Goal: Information Seeking & Learning: Learn about a topic

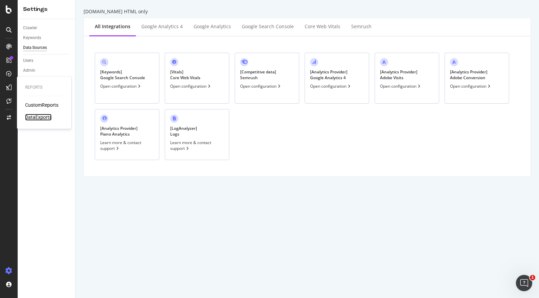
click at [42, 119] on div "DataExports" at bounding box center [38, 117] width 26 height 7
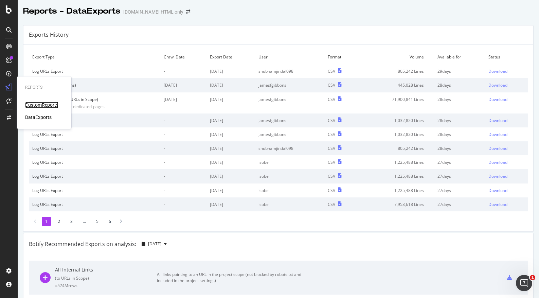
click at [32, 103] on div "CustomReports" at bounding box center [41, 105] width 33 height 7
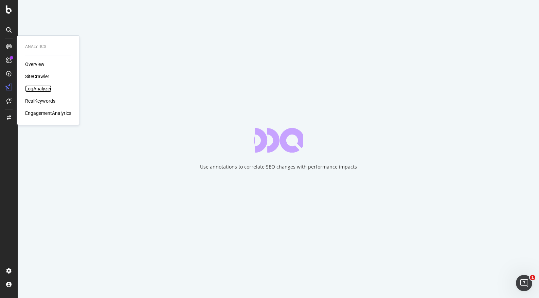
click at [43, 87] on div "LogAnalyzer" at bounding box center [38, 88] width 26 height 7
click at [43, 88] on div "LogAnalyzer" at bounding box center [38, 88] width 26 height 7
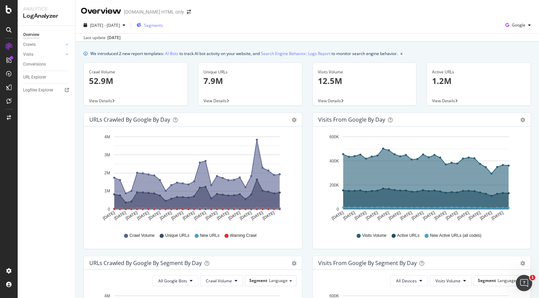
click at [163, 25] on span "Segments" at bounding box center [153, 25] width 19 height 6
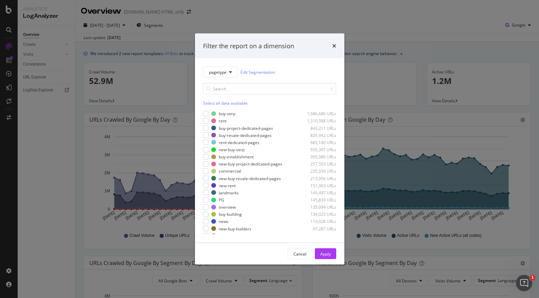
click at [338, 47] on div "Filter the report on a dimension" at bounding box center [269, 45] width 149 height 25
click at [334, 47] on icon "times" at bounding box center [334, 45] width 4 height 5
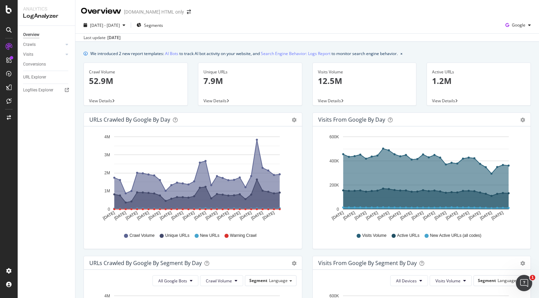
click at [92, 101] on span "View Details" at bounding box center [100, 101] width 23 height 6
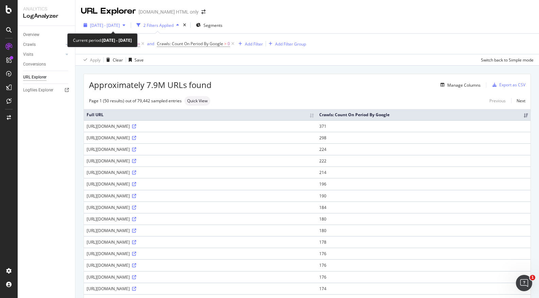
click at [120, 25] on span "[DATE] - [DATE]" at bounding box center [105, 25] width 30 height 6
click at [329, 14] on div "URL Explorer [DOMAIN_NAME] HTML only" at bounding box center [307, 8] width 464 height 17
click at [477, 88] on div "Manage Columns" at bounding box center [459, 84] width 43 height 7
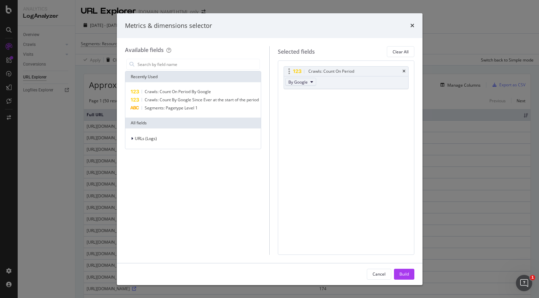
click at [296, 81] on span "By Google" at bounding box center [297, 82] width 19 height 6
click at [204, 90] on span "Crawls: Count On Period By Google" at bounding box center [178, 92] width 66 height 6
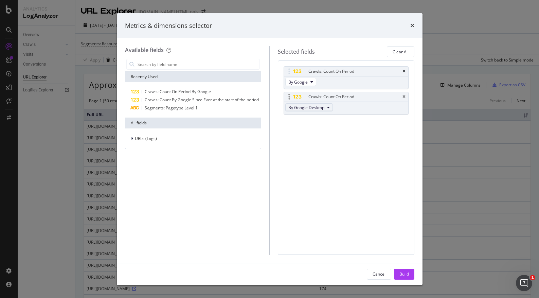
click at [325, 107] on button "By Google Desktop" at bounding box center [309, 107] width 48 height 8
click at [405, 96] on icon "times" at bounding box center [404, 97] width 3 height 4
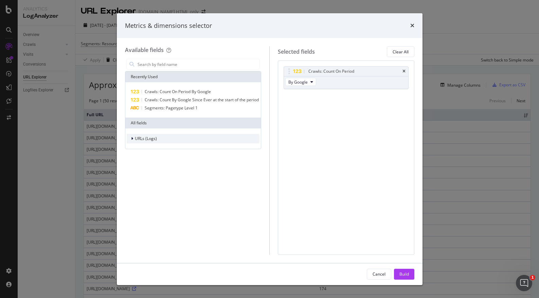
click at [161, 138] on div "URLs (Logs)" at bounding box center [193, 139] width 133 height 10
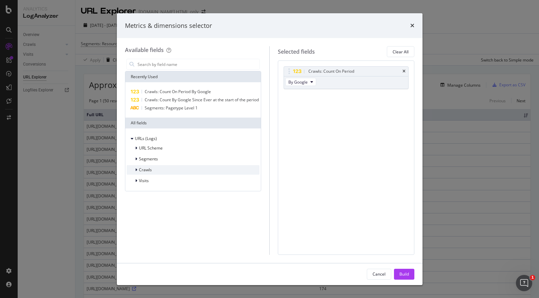
click at [158, 167] on div "Crawls" at bounding box center [193, 170] width 133 height 10
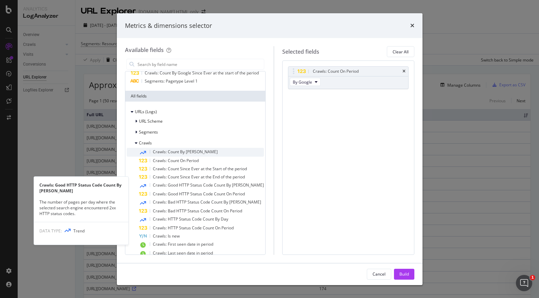
scroll to position [32, 0]
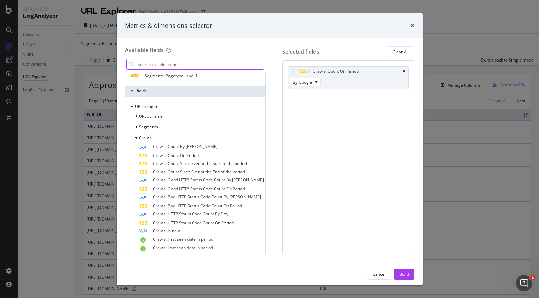
click at [176, 64] on input "modal" at bounding box center [200, 64] width 127 height 10
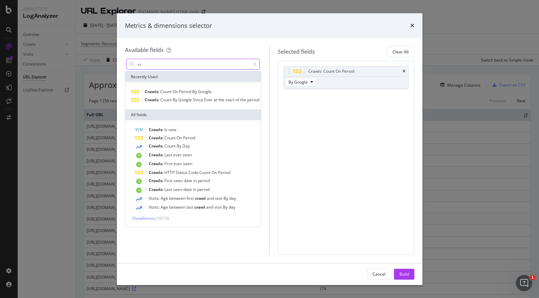
scroll to position [0, 0]
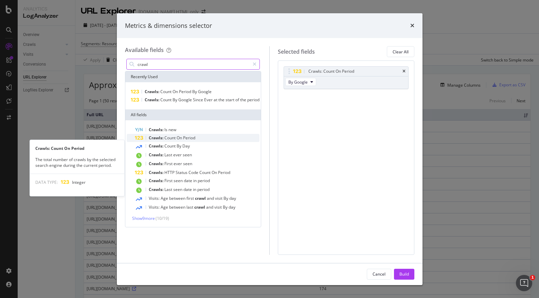
type input "crawl"
click at [199, 140] on div "Crawls: Count On Period" at bounding box center [197, 138] width 125 height 8
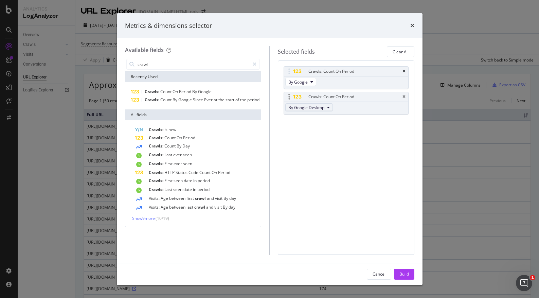
click at [323, 108] on span "By Google Desktop" at bounding box center [306, 108] width 36 height 6
click at [327, 136] on span "By OpenAI" at bounding box center [318, 136] width 54 height 6
click at [289, 97] on icon "modal" at bounding box center [289, 96] width 2 height 7
click at [289, 96] on icon "modal" at bounding box center [289, 96] width 2 height 7
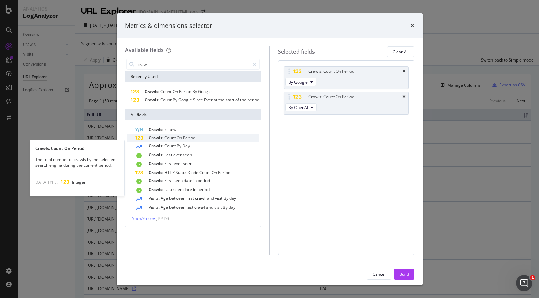
click at [199, 142] on div "Crawls: Count On Period" at bounding box center [197, 138] width 125 height 8
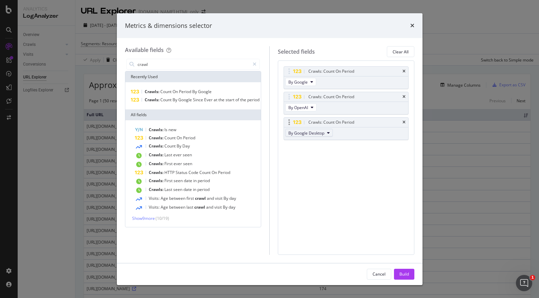
click at [314, 134] on span "By Google Desktop" at bounding box center [306, 133] width 36 height 6
click at [337, 166] on span "By ChatGPT-User" at bounding box center [318, 166] width 54 height 6
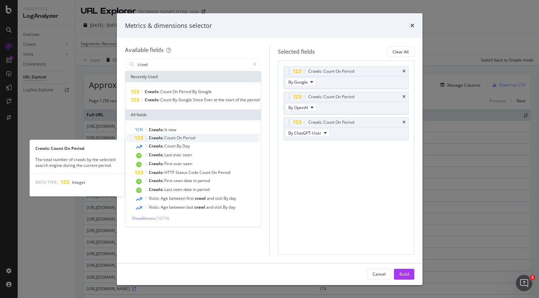
click at [188, 141] on span "Period" at bounding box center [189, 138] width 12 height 6
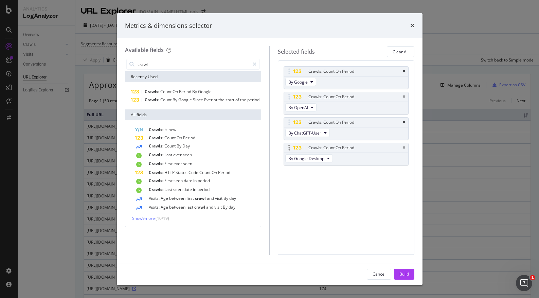
click at [334, 161] on div "By Google Desktop" at bounding box center [310, 159] width 52 height 12
click at [323, 158] on span "By Google Desktop" at bounding box center [306, 159] width 36 height 6
click at [328, 182] on span "By GPTBot" at bounding box center [318, 185] width 54 height 6
drag, startPoint x: 404, startPoint y: 273, endPoint x: 333, endPoint y: 221, distance: 88.1
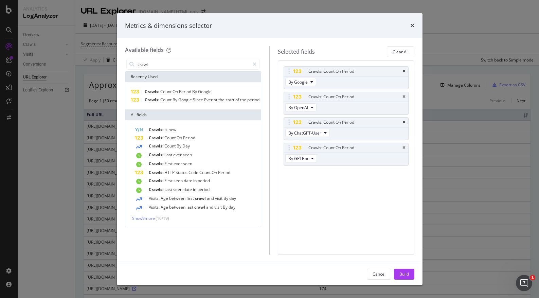
click at [333, 221] on div "Metrics & dimensions selector Available fields crawl Recently Used Crawls: Coun…" at bounding box center [270, 149] width 306 height 272
click at [406, 271] on div "Build" at bounding box center [404, 274] width 10 height 6
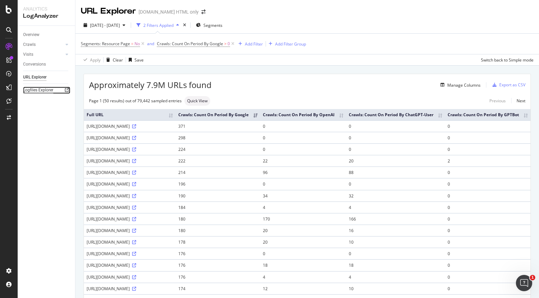
click at [47, 89] on div "Logfiles Explorer" at bounding box center [38, 90] width 30 height 7
click at [218, 25] on div "Segments" at bounding box center [209, 25] width 26 height 6
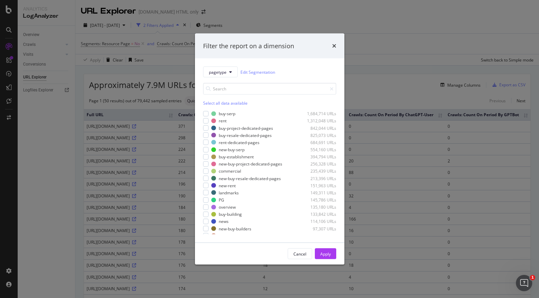
click at [336, 45] on div "Filter the report on a dimension" at bounding box center [269, 45] width 149 height 25
click at [334, 45] on icon "times" at bounding box center [334, 45] width 4 height 5
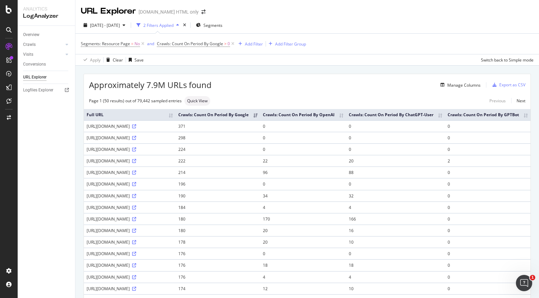
click at [71, 54] on div "Visits" at bounding box center [49, 55] width 52 height 10
click at [65, 36] on div at bounding box center [67, 34] width 7 height 7
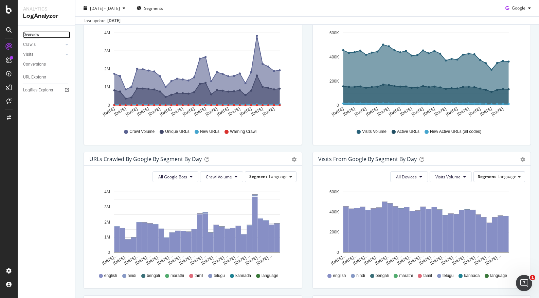
scroll to position [114, 0]
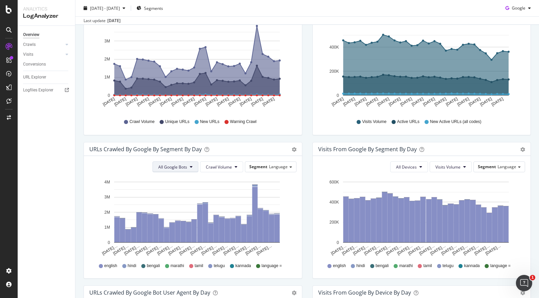
click at [193, 169] on button "All Google Bots" at bounding box center [176, 166] width 46 height 11
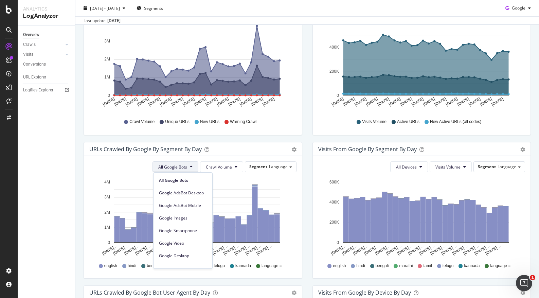
click at [248, 151] on div "URLs Crawled by Google By Segment By Day" at bounding box center [185, 149] width 192 height 7
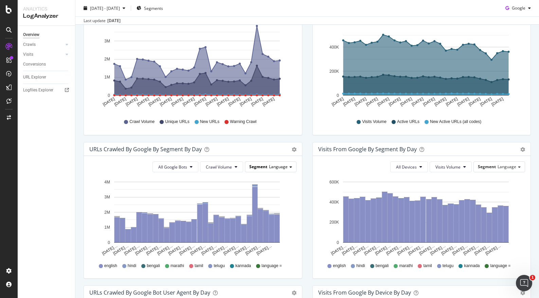
click at [261, 164] on span "Segment" at bounding box center [258, 167] width 18 height 6
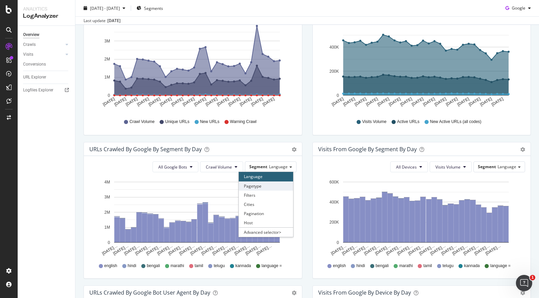
click at [262, 186] on div "Pagetype" at bounding box center [266, 185] width 54 height 9
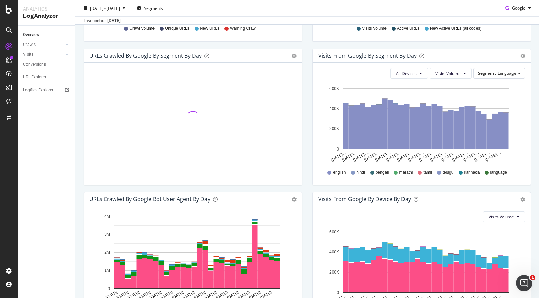
scroll to position [156, 0]
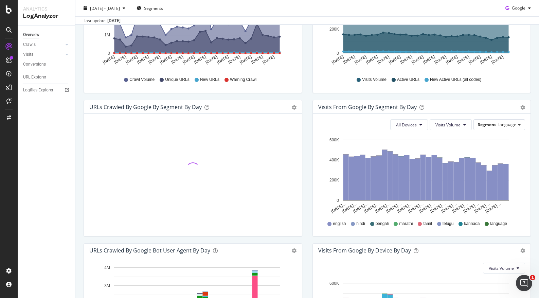
click at [291, 107] on div "Timeline (by Value) Table" at bounding box center [291, 107] width 12 height 7
click at [275, 132] on span "Table" at bounding box center [271, 135] width 60 height 10
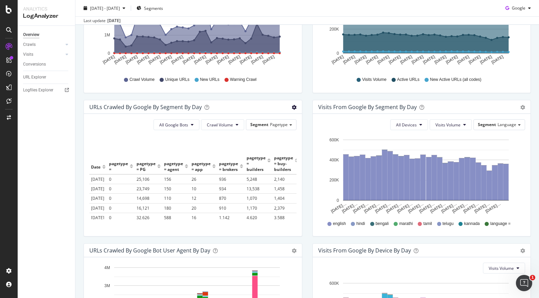
click at [183, 109] on div "URLs Crawled by Google By Segment By Day" at bounding box center [145, 107] width 112 height 7
click at [201, 105] on div "URLs Crawled by Google By Segment By Day" at bounding box center [145, 107] width 112 height 7
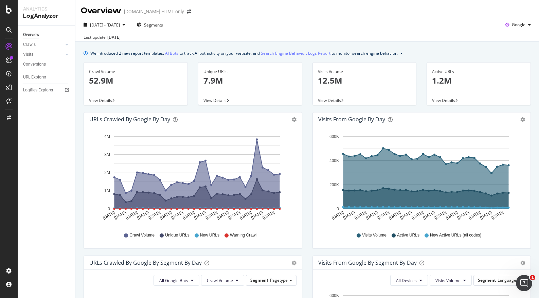
scroll to position [0, 0]
click at [122, 96] on div "View Details" at bounding box center [136, 101] width 104 height 10
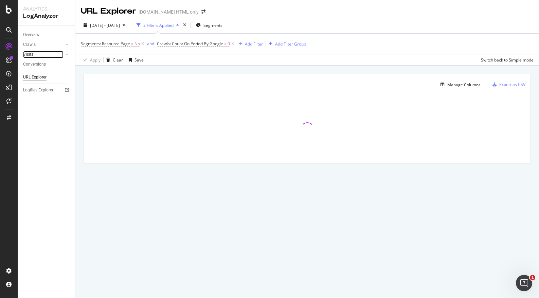
click at [52, 55] on link "Visits" at bounding box center [43, 54] width 40 height 7
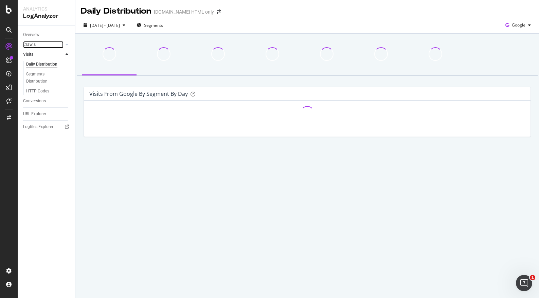
click at [46, 46] on link "Crawls" at bounding box center [43, 44] width 40 height 7
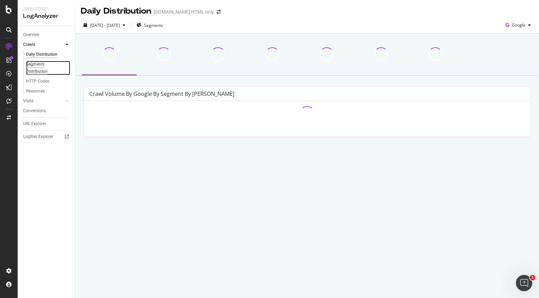
click at [42, 66] on div "Segments Distribution" at bounding box center [45, 68] width 38 height 14
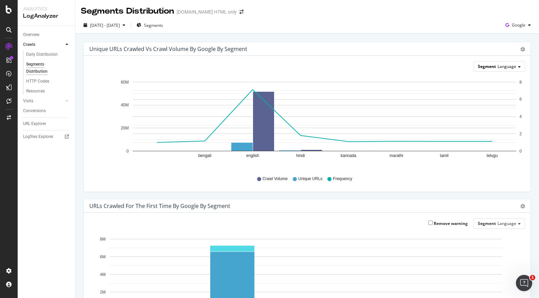
click at [504, 69] on div "Segment Language" at bounding box center [499, 66] width 51 height 10
click at [504, 85] on div "Pagetype" at bounding box center [494, 85] width 54 height 9
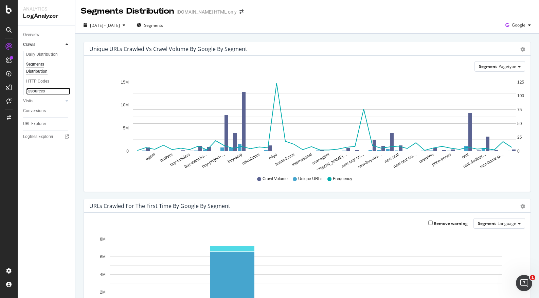
click at [46, 92] on link "Resources" at bounding box center [48, 91] width 44 height 7
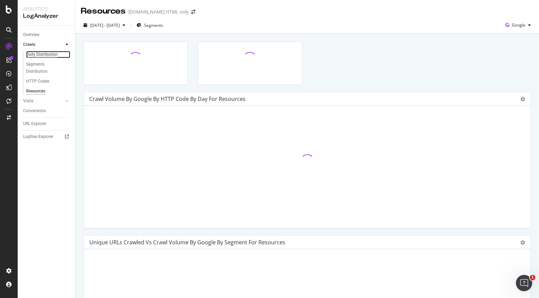
click at [47, 52] on div "Daily Distribution" at bounding box center [42, 54] width 32 height 7
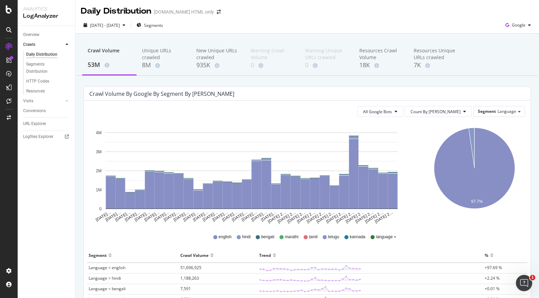
click at [498, 105] on div "All Google Bots Count By Day Segment Language Hold CMD (⌘) while clicking to fi…" at bounding box center [307, 236] width 447 height 270
click at [500, 109] on span "Language" at bounding box center [507, 111] width 19 height 6
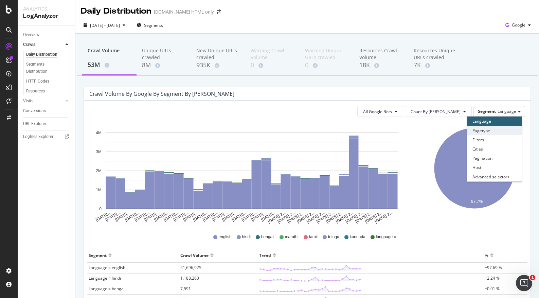
click at [504, 134] on div "Pagetype" at bounding box center [494, 130] width 54 height 9
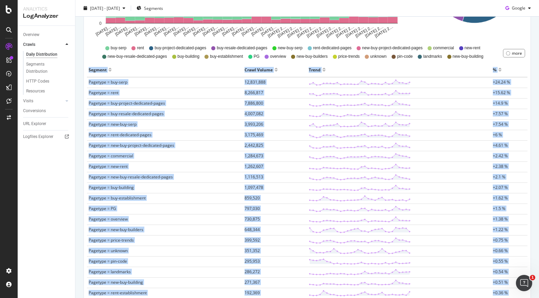
scroll to position [483, 0]
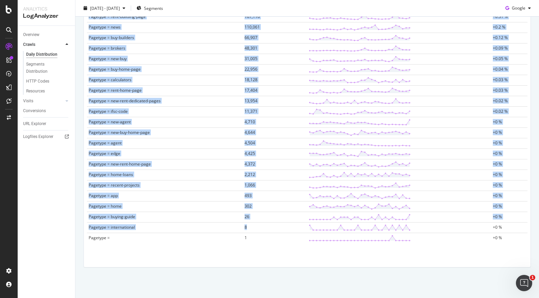
drag, startPoint x: 144, startPoint y: 132, endPoint x: 514, endPoint y: 227, distance: 382.1
click at [514, 227] on div "Segment Crawl Volume Trend % Pagetype = buy-serp 12,831,888 +24.24 % Pagetype =…" at bounding box center [307, 7] width 446 height 485
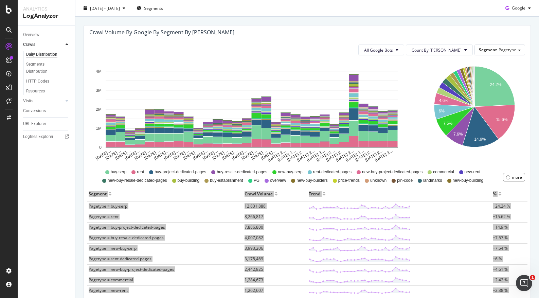
scroll to position [0, 0]
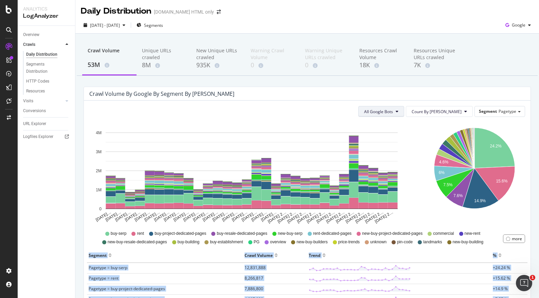
click at [393, 111] on span "All Google Bots" at bounding box center [378, 112] width 29 height 6
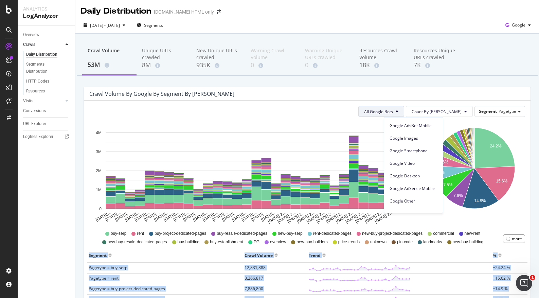
scroll to position [58, 0]
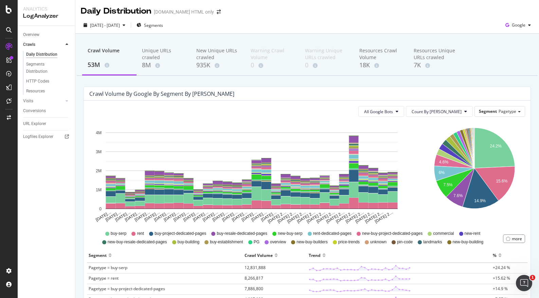
click at [443, 97] on div "Crawl Volume by google by Segment by [PERSON_NAME]" at bounding box center [302, 93] width 426 height 7
click at [393, 111] on span "All Google Bots" at bounding box center [378, 112] width 29 height 6
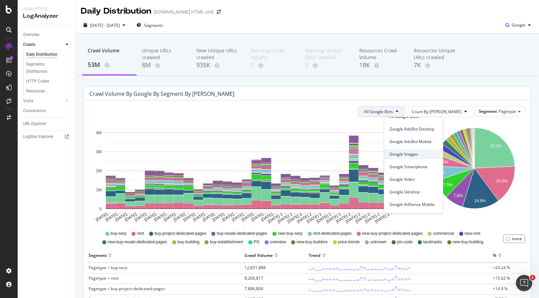
scroll to position [11, 0]
click at [430, 159] on div "Google Smartphone" at bounding box center [413, 164] width 59 height 10
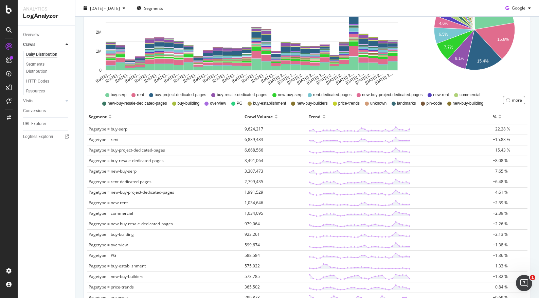
scroll to position [0, 0]
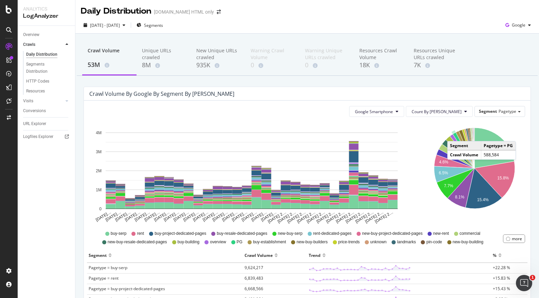
click at [522, 19] on div "[DATE] - [DATE] Segments Google" at bounding box center [307, 25] width 464 height 17
click at [522, 22] on span "Google" at bounding box center [519, 25] width 14 height 6
click at [517, 61] on span "OpenAI" at bounding box center [518, 64] width 25 height 6
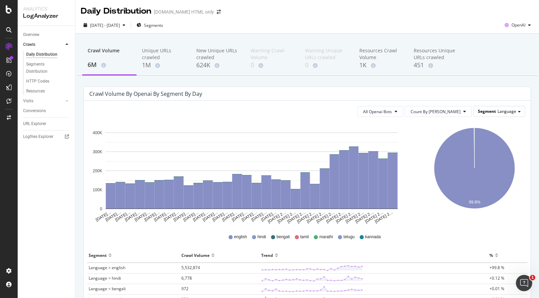
click at [499, 112] on span "Language" at bounding box center [507, 111] width 19 height 6
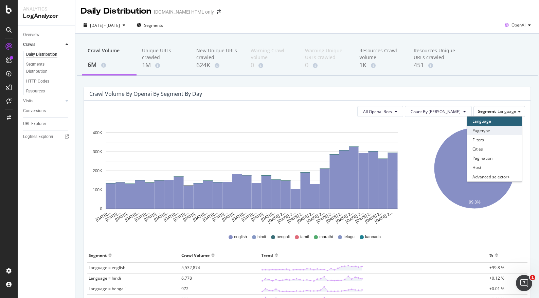
click at [497, 130] on div "Pagetype" at bounding box center [494, 130] width 54 height 9
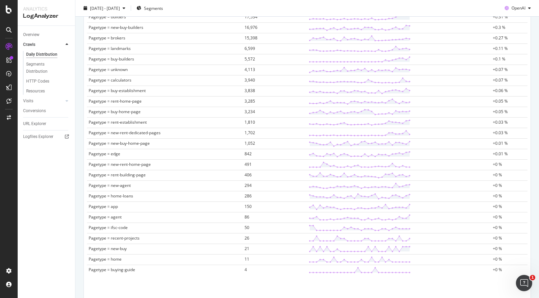
scroll to position [462, 0]
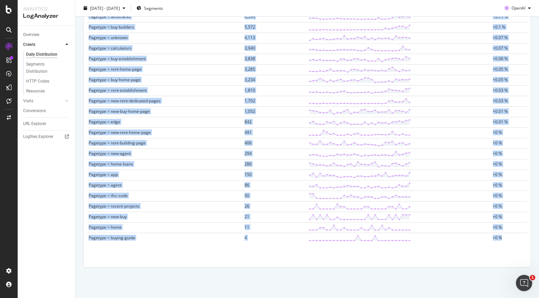
drag, startPoint x: 86, startPoint y: 81, endPoint x: 503, endPoint y: 241, distance: 446.7
copy div "Lorem Ipsumd si ametco ad Elitsed do Eiu Tem Incidi Utla Etdol Ma Ali Enimadm V…"
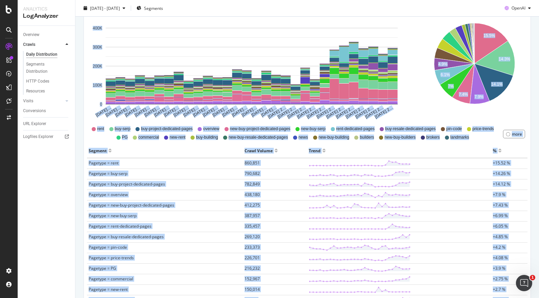
scroll to position [0, 0]
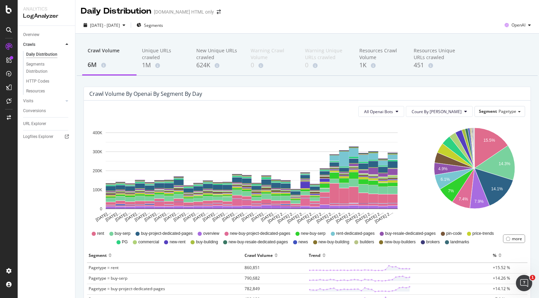
click at [515, 27] on span "OpenAI" at bounding box center [519, 25] width 14 height 6
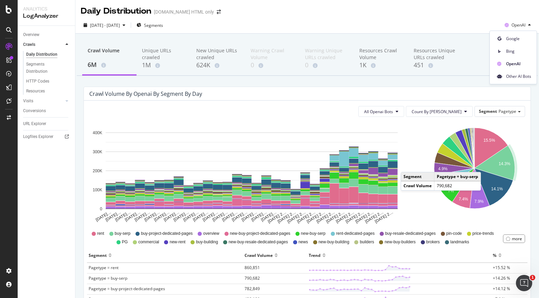
click at [472, 29] on div "[DATE] - [DATE] Segments OpenAI" at bounding box center [307, 27] width 464 height 14
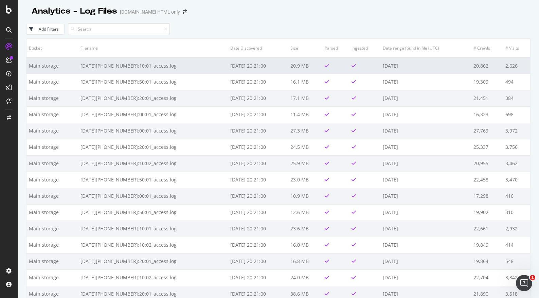
click at [322, 65] on td at bounding box center [335, 65] width 27 height 16
click at [380, 65] on td "[DATE]" at bounding box center [425, 65] width 91 height 16
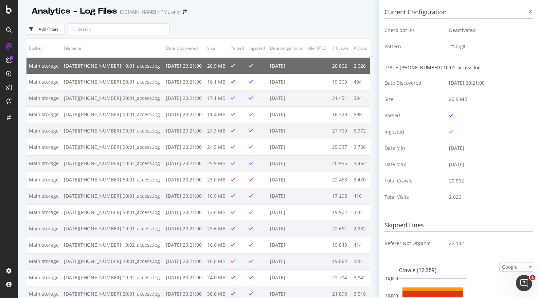
click at [43, 34] on button "Add Filters" at bounding box center [45, 29] width 38 height 11
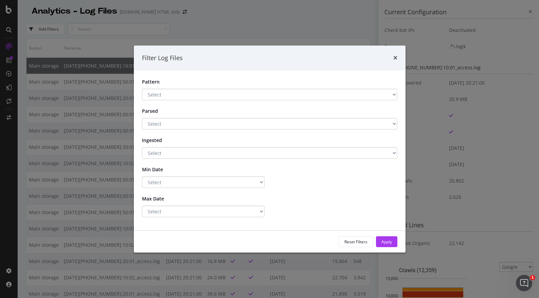
click at [396, 61] on div "times" at bounding box center [395, 58] width 4 height 9
